Goal: Task Accomplishment & Management: Manage account settings

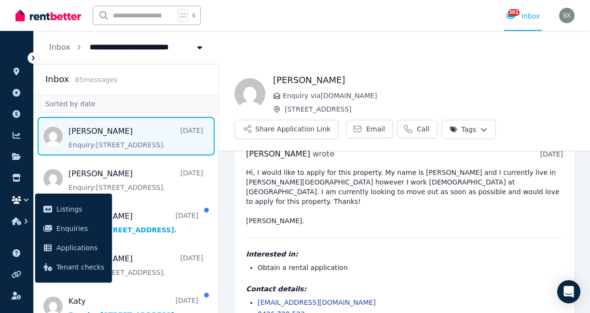
scroll to position [38, 0]
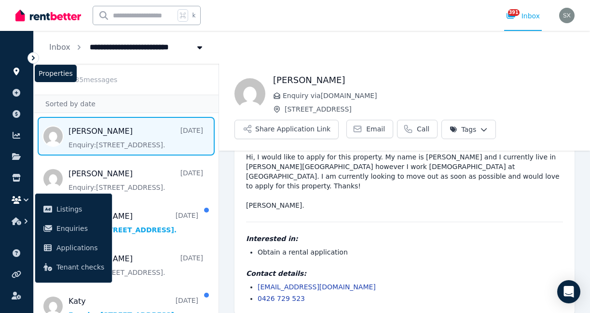
click at [16, 69] on icon at bounding box center [17, 72] width 6 height 8
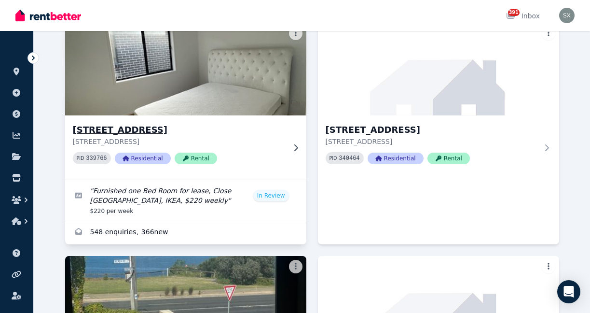
scroll to position [74, 0]
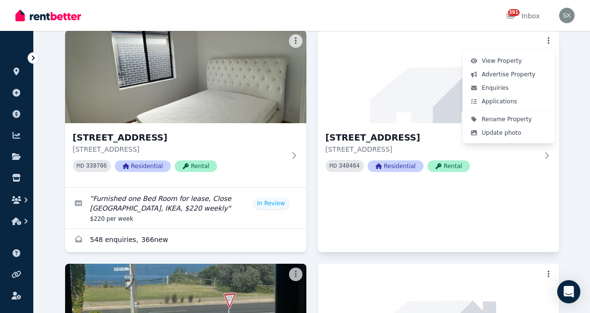
click at [547, 38] on html "Open main menu 391 Inbox Open user menu ORGANISE Properties Add property Paymen…" at bounding box center [295, 82] width 590 height 313
click at [502, 132] on span "Update photo" at bounding box center [502, 133] width 40 height 8
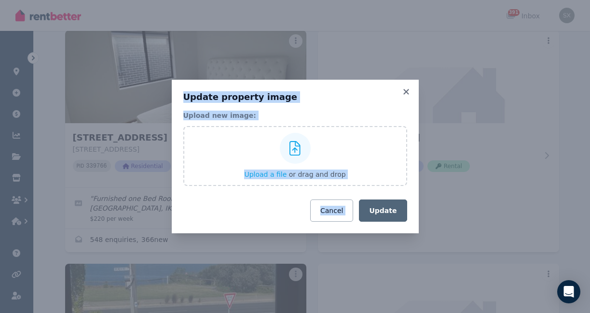
drag, startPoint x: 407, startPoint y: 89, endPoint x: 380, endPoint y: 190, distance: 104.5
click at [380, 190] on div "Update property image Upload new image: Upload a file or drag and drop Cancel U…" at bounding box center [295, 156] width 247 height 153
click at [294, 143] on icon at bounding box center [294, 148] width 11 height 14
click at [0, 0] on input "Upload a file or drag and drop" at bounding box center [0, 0] width 0 height 0
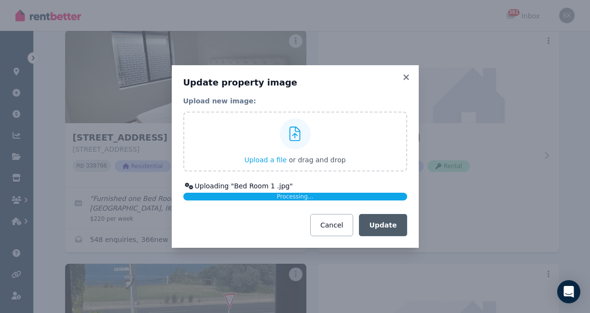
click at [390, 229] on div "Update property image Upload new image: Upload a file or drag and drop Uploadin…" at bounding box center [295, 156] width 590 height 313
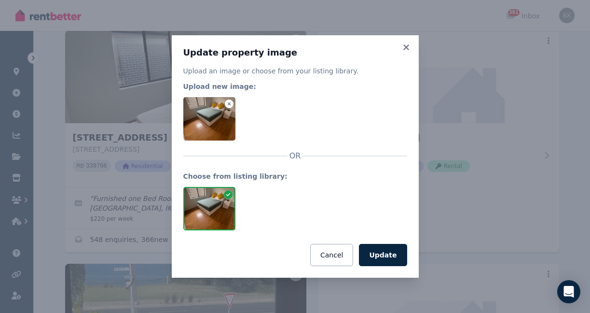
click at [216, 205] on div at bounding box center [209, 208] width 53 height 43
click at [387, 251] on button "Update" at bounding box center [383, 255] width 48 height 22
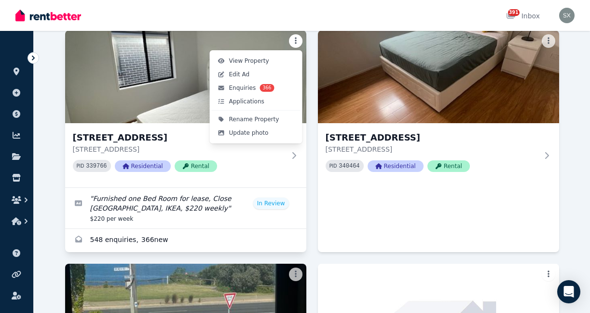
click at [297, 40] on html "Open main menu 391 Inbox Open user menu ORGANISE Properties Add property Paymen…" at bounding box center [295, 82] width 590 height 313
click at [246, 129] on span "Update photo" at bounding box center [249, 133] width 40 height 8
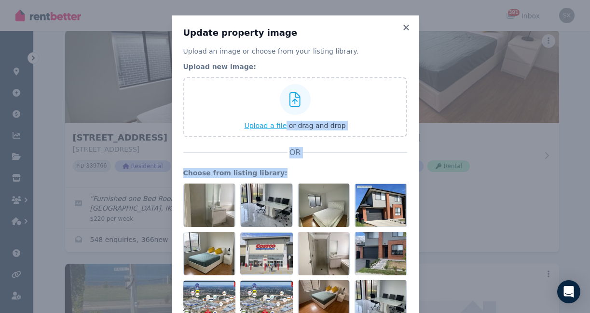
drag, startPoint x: 328, startPoint y: 292, endPoint x: 287, endPoint y: 129, distance: 168.1
click at [287, 129] on div "Upload an image or choose from your listing library. Upload new image: Upload a…" at bounding box center [295, 209] width 224 height 327
click at [274, 126] on span "Upload a file" at bounding box center [265, 126] width 42 height 8
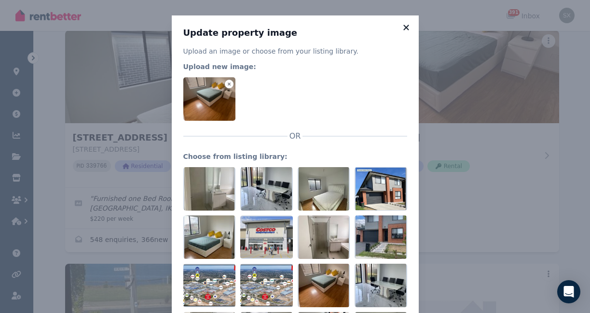
click at [407, 25] on icon at bounding box center [406, 27] width 10 height 9
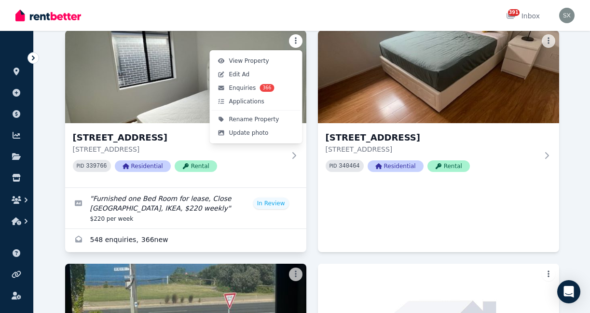
click at [294, 39] on html "Open main menu 391 Inbox Open user menu ORGANISE Properties Add property Paymen…" at bounding box center [295, 82] width 590 height 313
click at [243, 75] on span "Edit Ad" at bounding box center [239, 74] width 21 height 8
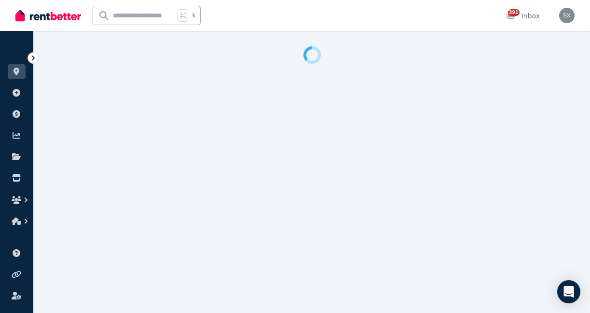
select select "**********"
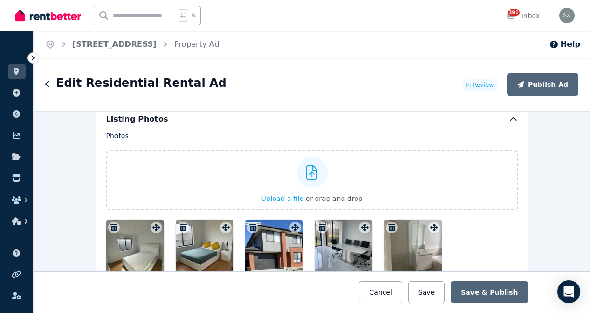
scroll to position [1142, 0]
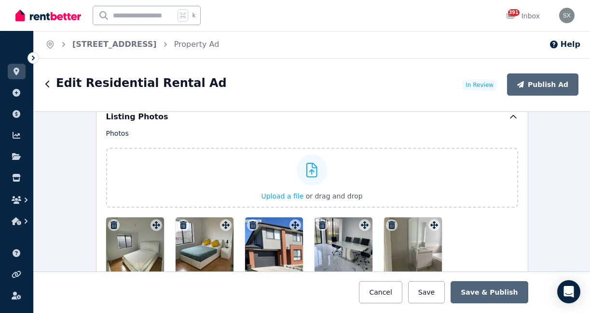
click at [115, 224] on icon "button" at bounding box center [113, 225] width 7 height 8
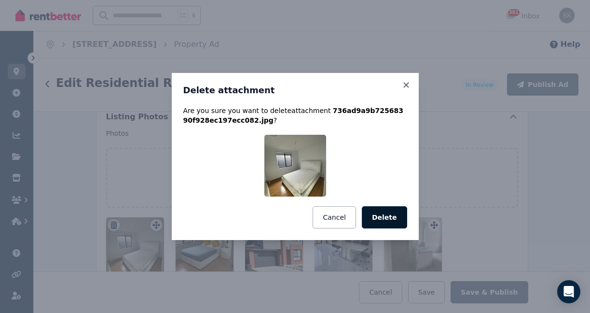
click at [383, 217] on button "Delete" at bounding box center [384, 217] width 45 height 22
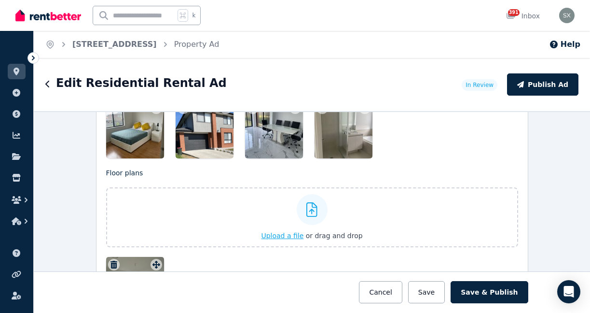
scroll to position [1262, 0]
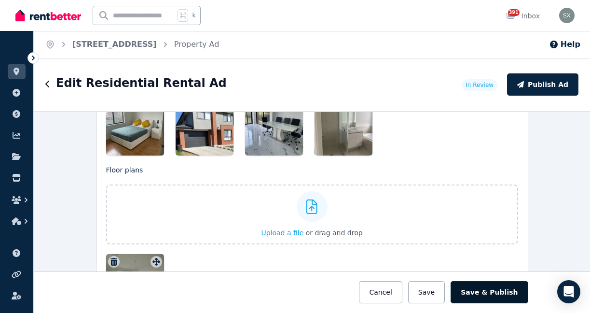
click at [491, 288] on button "Save & Publish" at bounding box center [489, 292] width 77 height 22
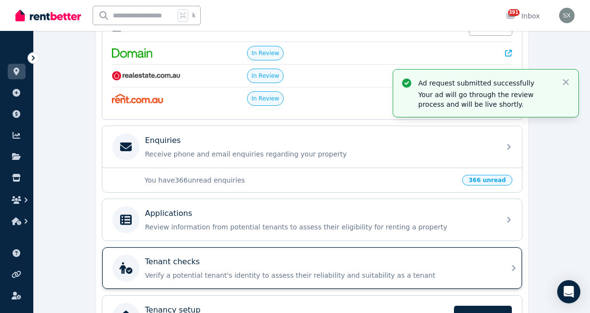
scroll to position [287, 0]
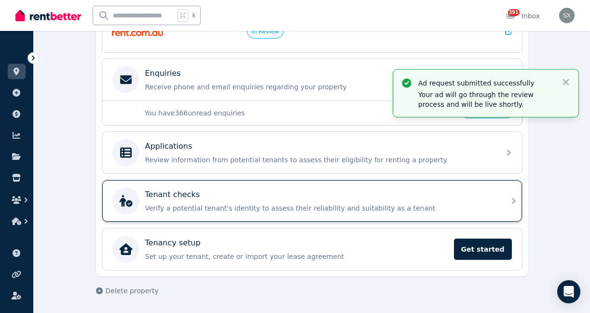
click at [310, 195] on div "Tenant checks" at bounding box center [319, 195] width 349 height 12
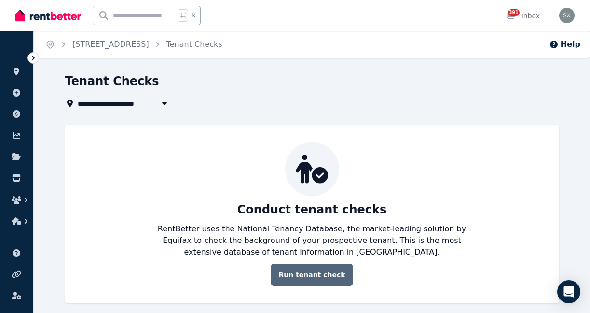
click at [311, 271] on link "Run tenant check" at bounding box center [311, 274] width 81 height 22
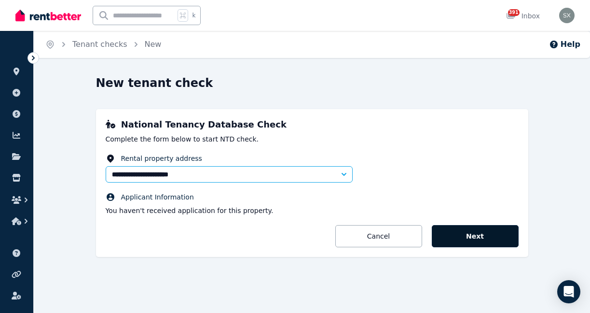
click at [463, 233] on button "Next" at bounding box center [475, 236] width 87 height 22
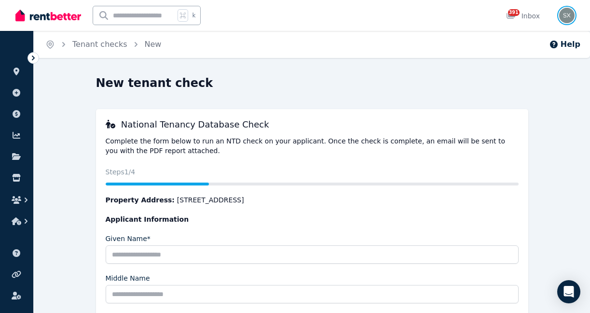
click at [567, 14] on img "button" at bounding box center [566, 15] width 15 height 15
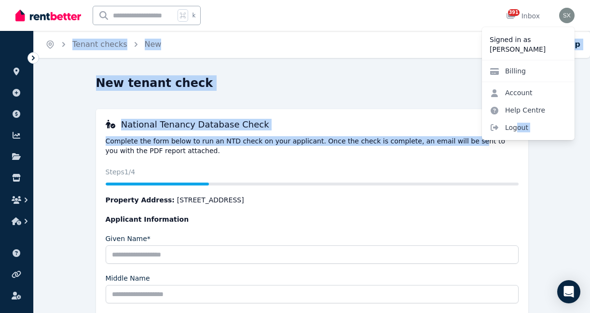
drag, startPoint x: 517, startPoint y: 126, endPoint x: 443, endPoint y: 144, distance: 75.9
click at [443, 144] on div "Open main menu k 391 Inbox Open user menu Signed in as [PERSON_NAME] Billing Ac…" at bounding box center [295, 156] width 590 height 313
click at [20, 72] on icon at bounding box center [17, 72] width 10 height 8
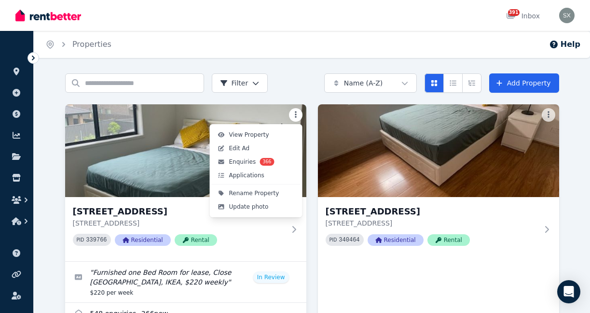
click at [296, 111] on html "Open main menu 391 Inbox Open user menu ORGANISE Properties Add property Paymen…" at bounding box center [295, 156] width 590 height 313
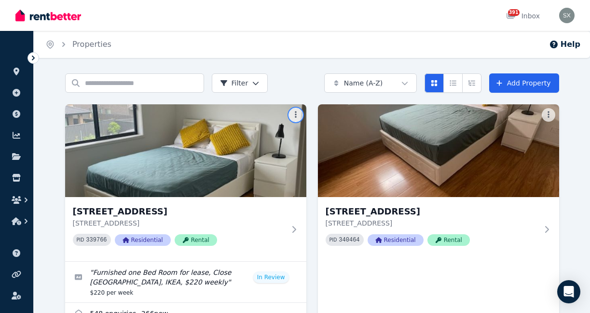
click at [327, 160] on html "Open main menu 391 Inbox Open user menu ORGANISE Properties Add property Paymen…" at bounding box center [295, 156] width 590 height 313
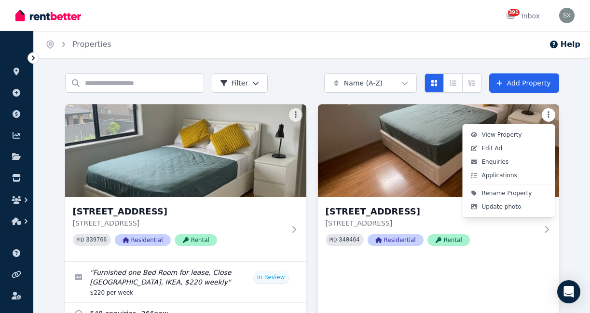
click at [553, 111] on html "Open main menu 391 Inbox Open user menu ORGANISE Properties Add property Paymen…" at bounding box center [295, 156] width 590 height 313
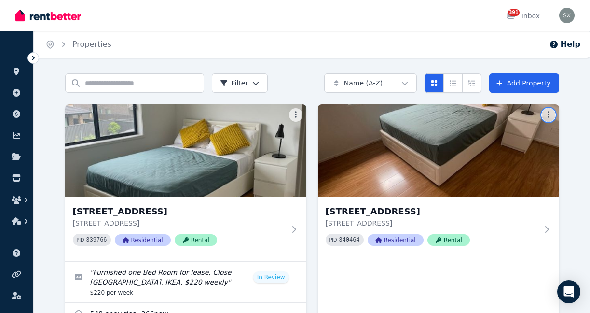
click at [241, 173] on html "Open main menu 391 Inbox Open user menu ORGANISE Properties Add property Paymen…" at bounding box center [295, 156] width 590 height 313
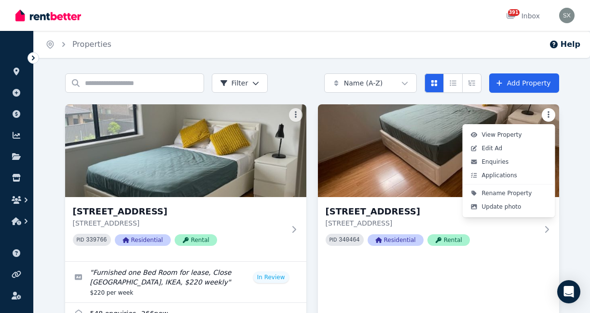
click at [550, 111] on html "Open main menu 391 Inbox Open user menu ORGANISE Properties Add property Paymen…" at bounding box center [295, 156] width 590 height 313
click at [567, 13] on html "Open main menu 391 Inbox Open user menu ORGANISE Properties Add property Paymen…" at bounding box center [295, 156] width 590 height 313
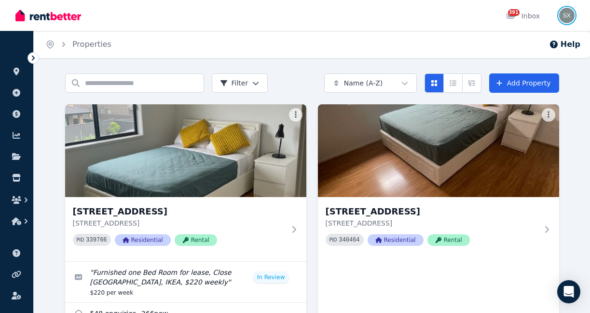
click at [567, 13] on img "button" at bounding box center [566, 15] width 15 height 15
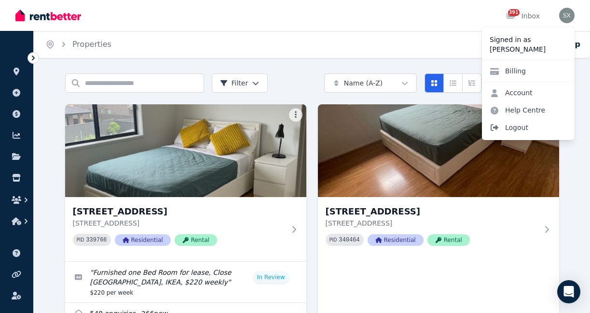
click at [515, 123] on span "Logout" at bounding box center [528, 127] width 93 height 17
